Goal: Transaction & Acquisition: Purchase product/service

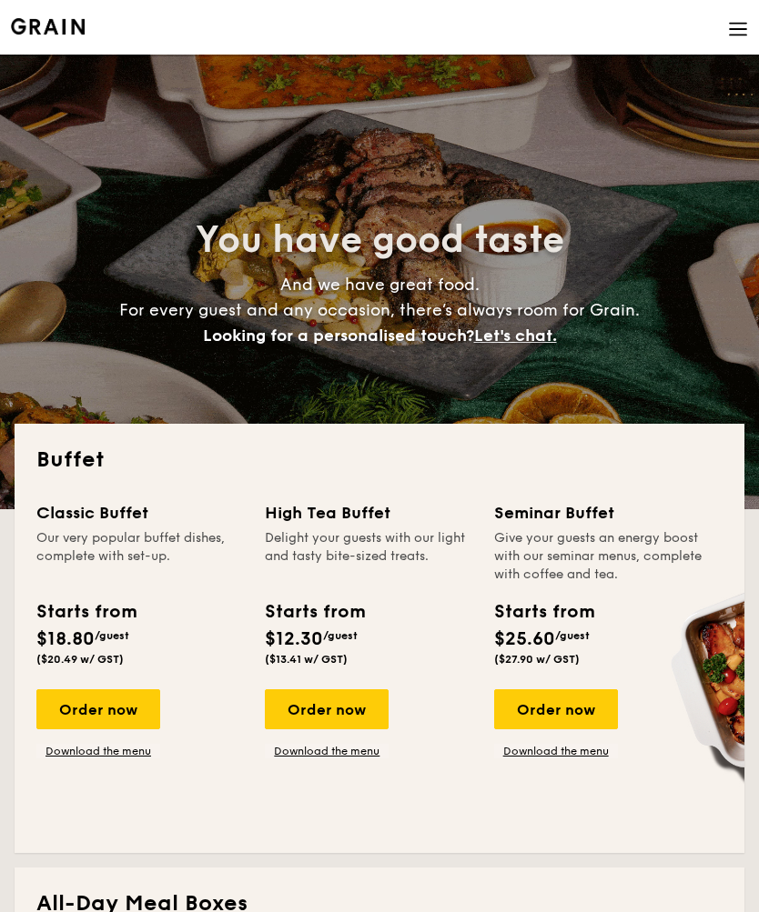
select select
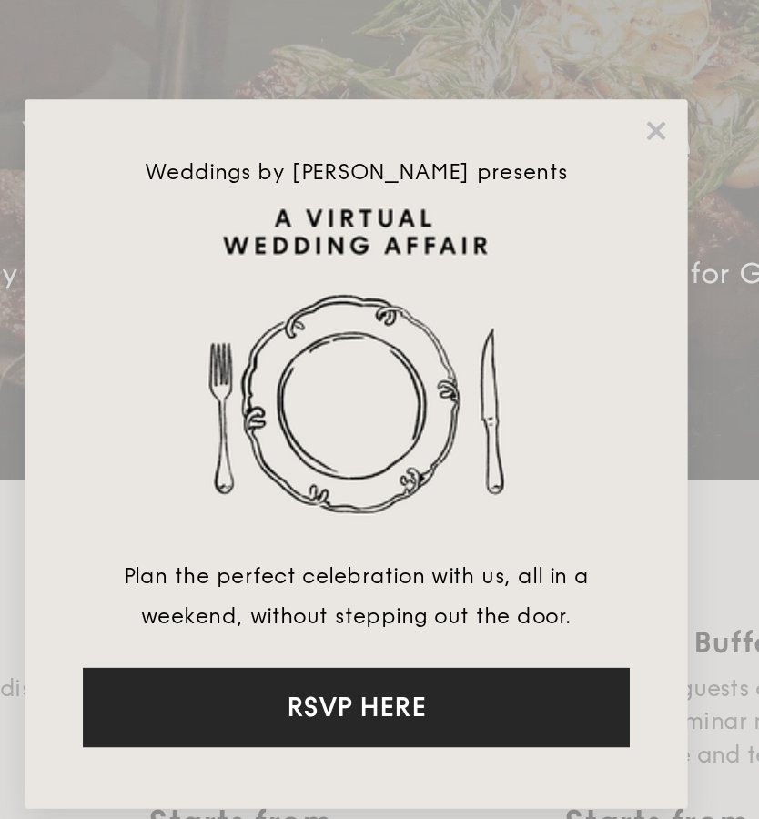
click at [260, 527] on button "RSVP HERE" at bounding box center [379, 549] width 300 height 44
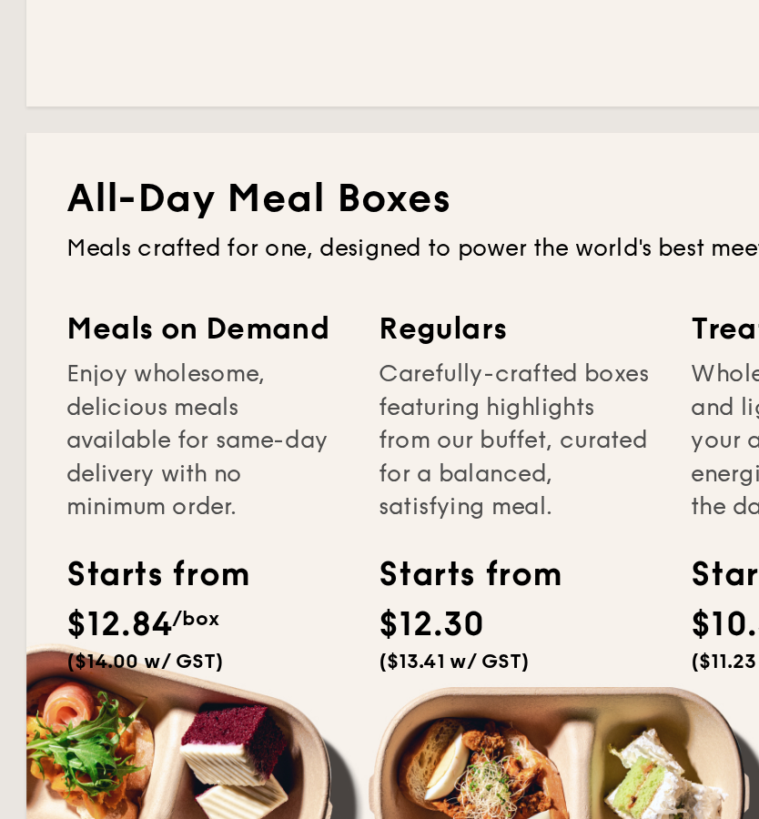
scroll to position [510, 0]
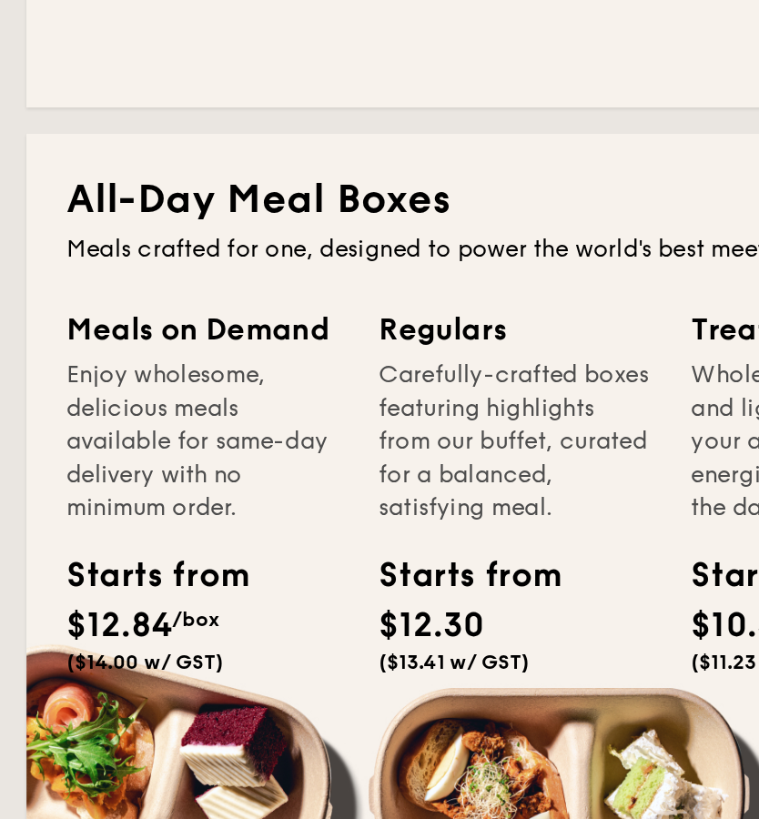
click at [88, 481] on div "Enjoy wholesome, delicious meals available for same-day delivery with no minimu…" at bounding box center [111, 526] width 150 height 91
click at [91, 452] on div "Meals on Demand Enjoy wholesome, delicious meals available for same-day deliver…" at bounding box center [122, 578] width 172 height 253
click at [101, 587] on div "Starts from $12.84 /box ($14.00 w/ GST)" at bounding box center [69, 620] width 67 height 67
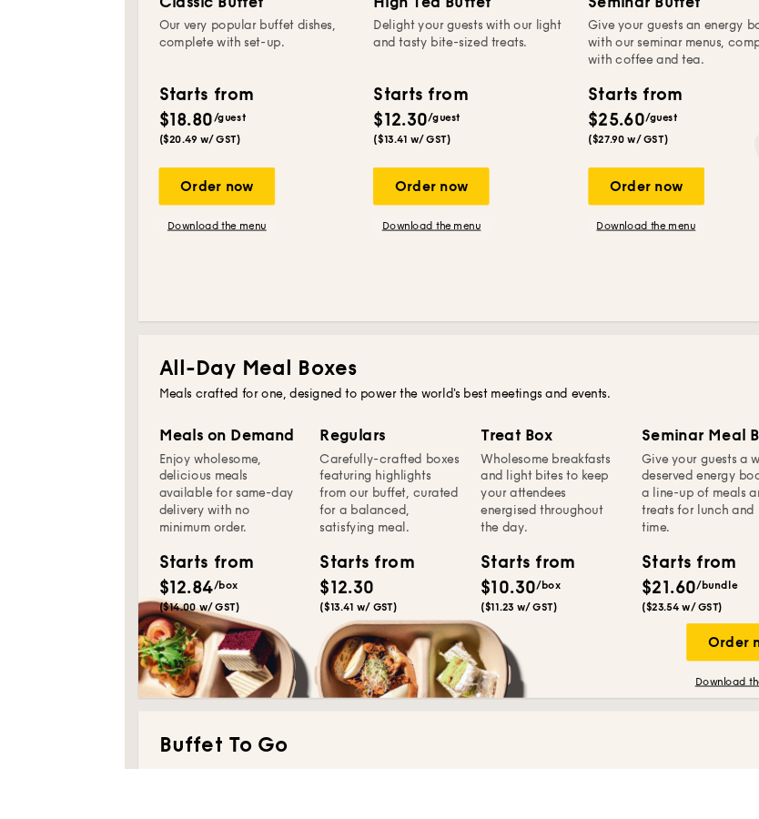
scroll to position [547, 0]
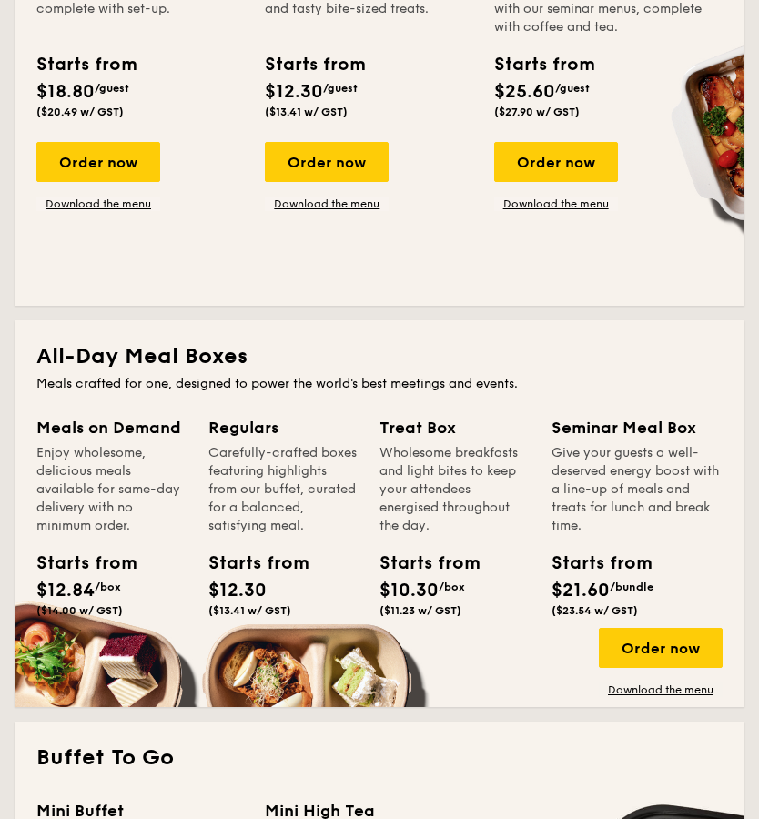
click at [653, 647] on div "Order now" at bounding box center [660, 648] width 124 height 40
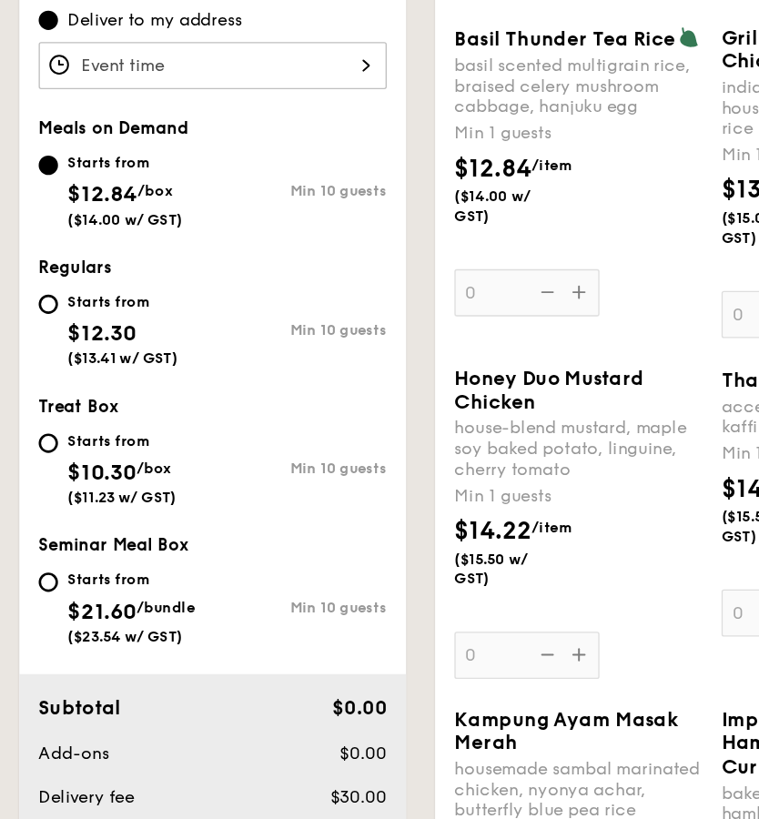
scroll to position [617, 0]
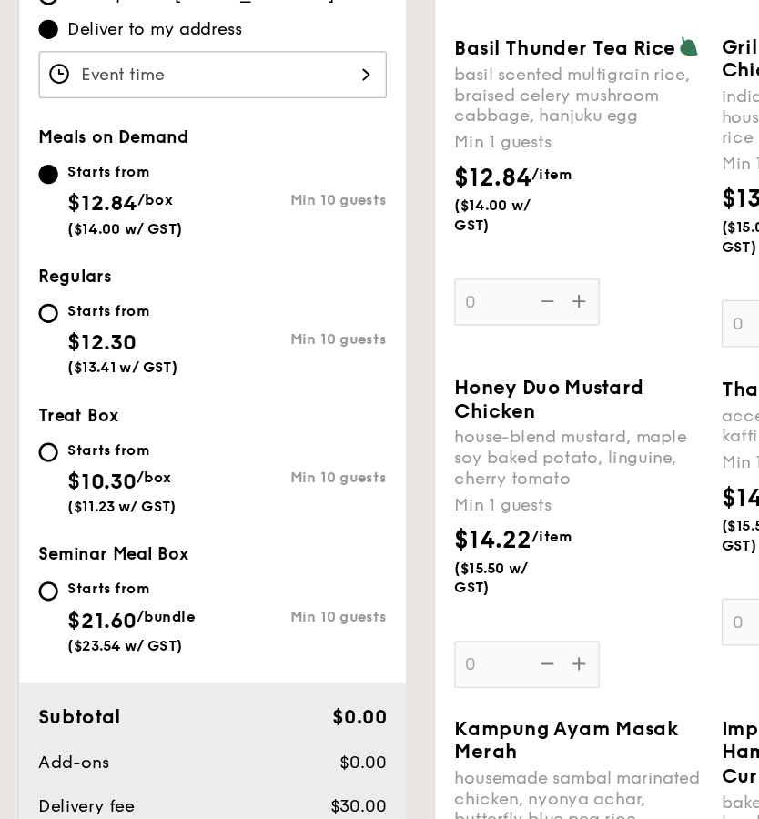
click at [40, 236] on input "Starts from $12.30 ($13.41 w/ GST) Min 10 guests" at bounding box center [36, 235] width 15 height 15
radio input "true"
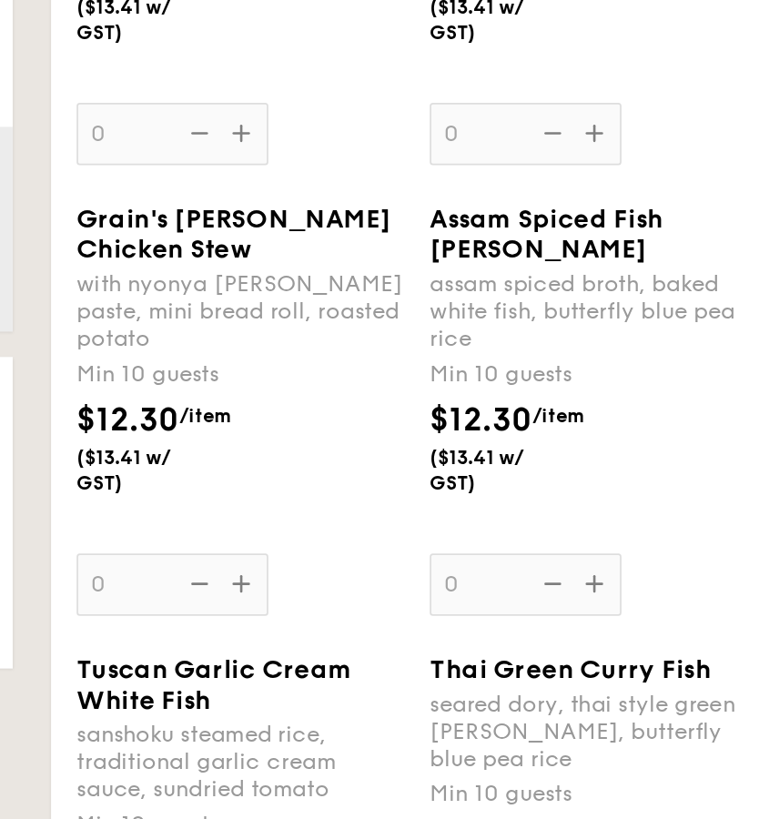
scroll to position [1058, 0]
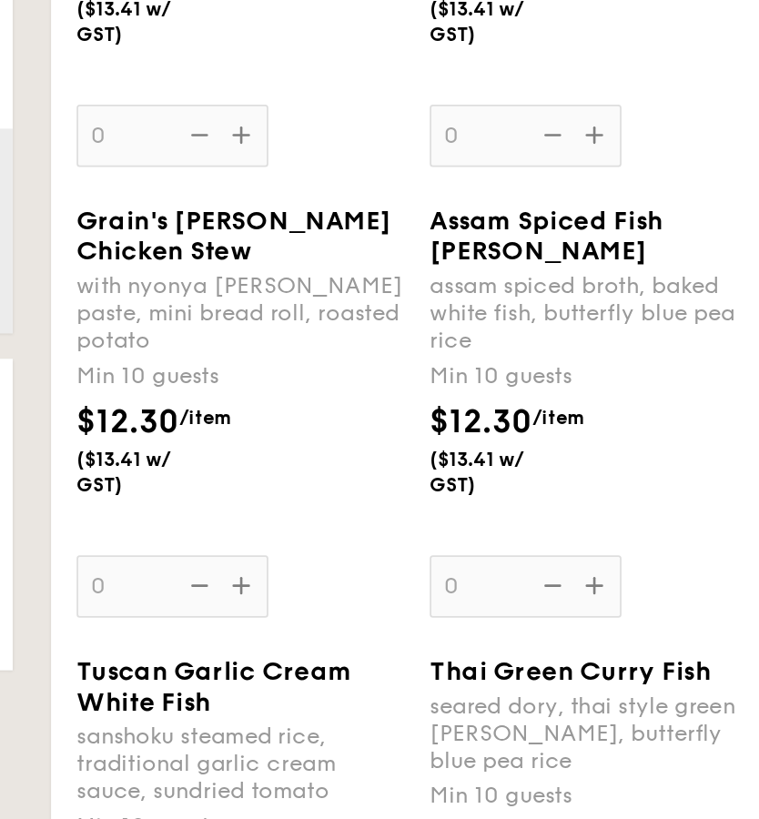
click at [342, 351] on div "Grain's [PERSON_NAME] Chicken Stew with nyonya [PERSON_NAME] paste, mini bread …" at bounding box center [435, 233] width 186 height 235
click at [342, 351] on input "0" at bounding box center [396, 333] width 109 height 35
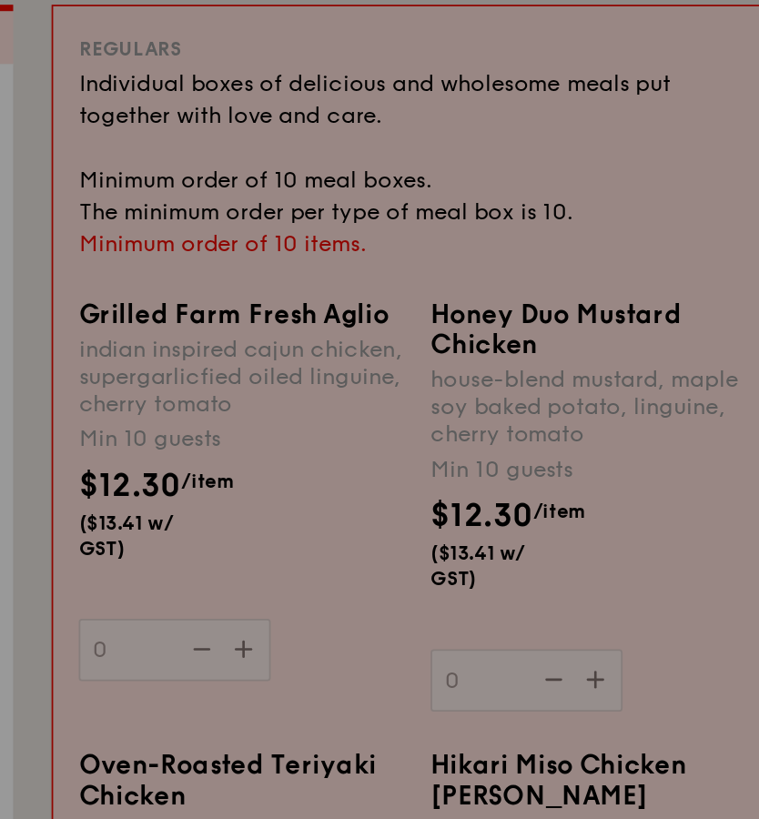
scroll to position [486, 0]
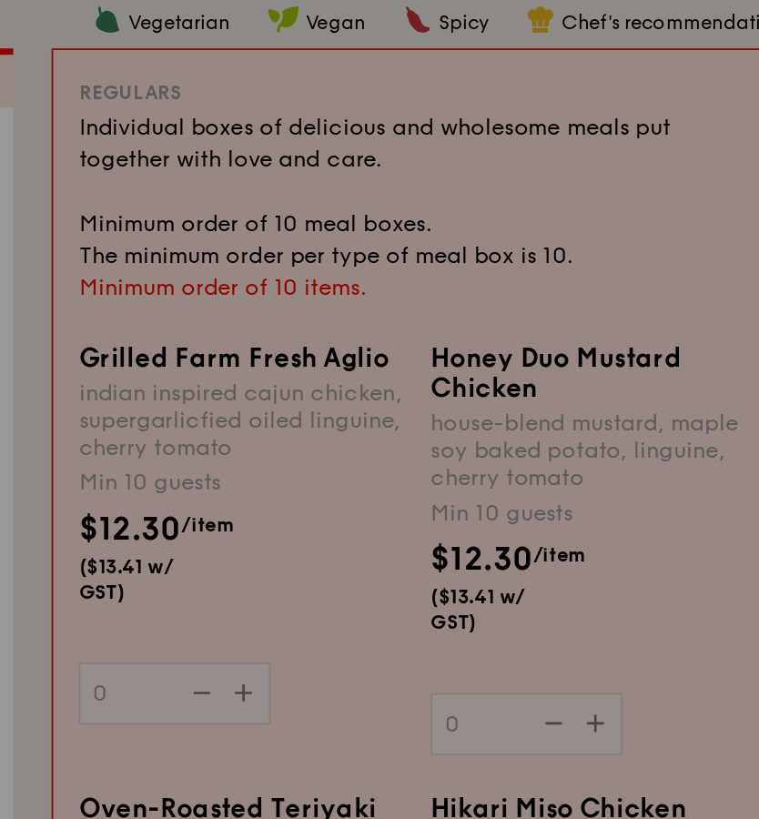
click at [336, 366] on div "$12.30 /item ($13.41 w/ GST)" at bounding box center [436, 326] width 200 height 78
click at [343, 377] on input "0" at bounding box center [397, 394] width 109 height 35
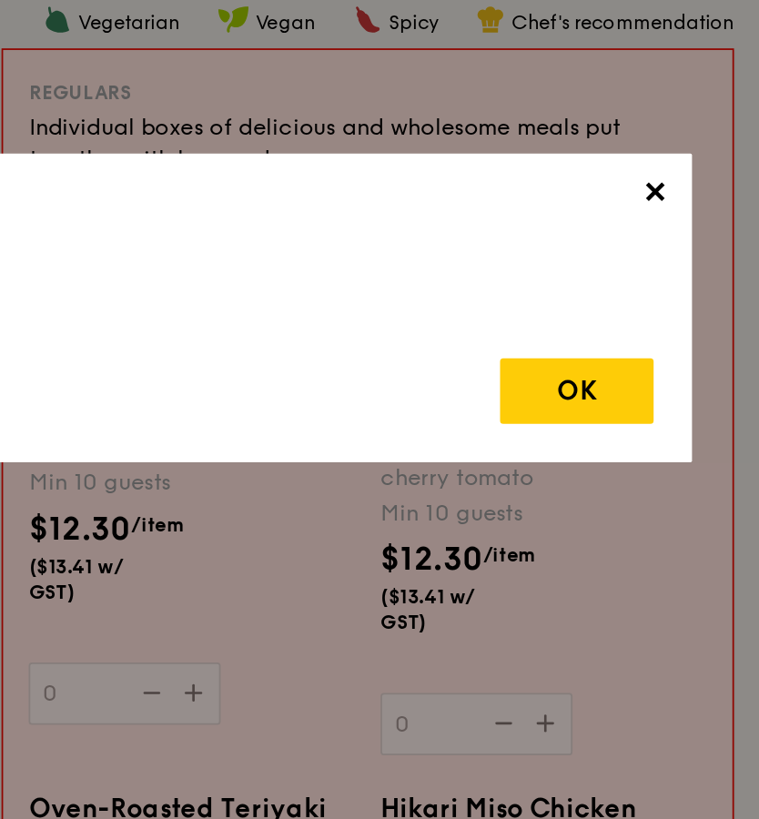
click at [686, 106] on span "✕" at bounding box center [698, 112] width 25 height 25
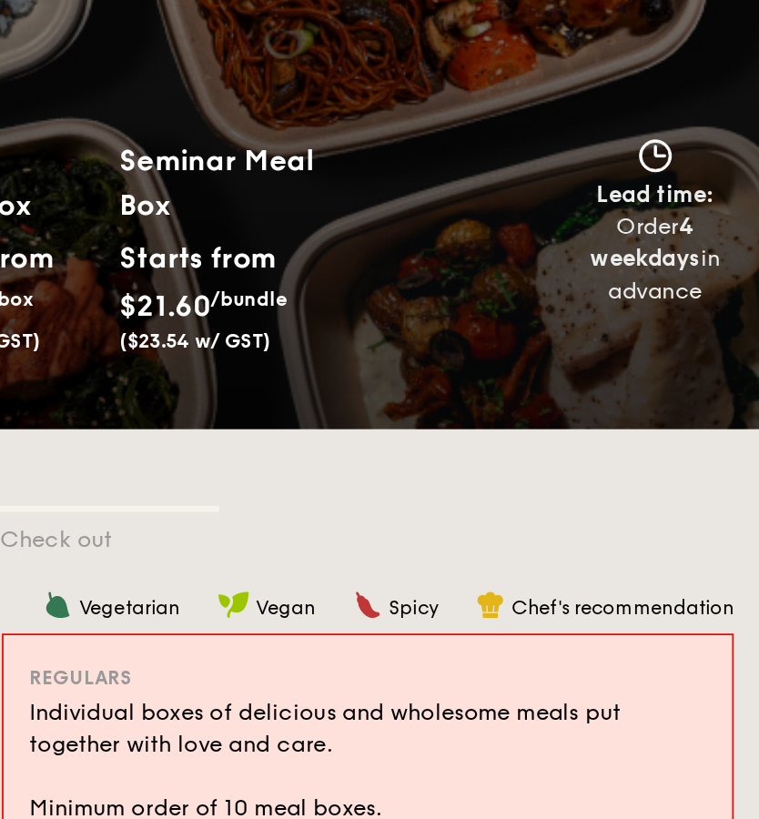
scroll to position [150, 0]
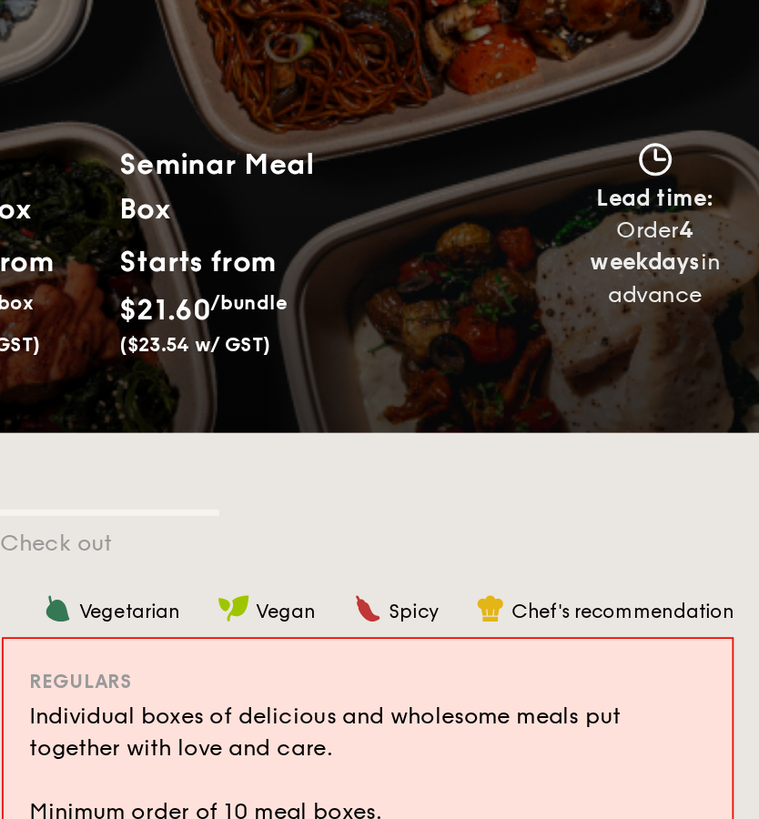
select select
